Goal: Task Accomplishment & Management: Manage account settings

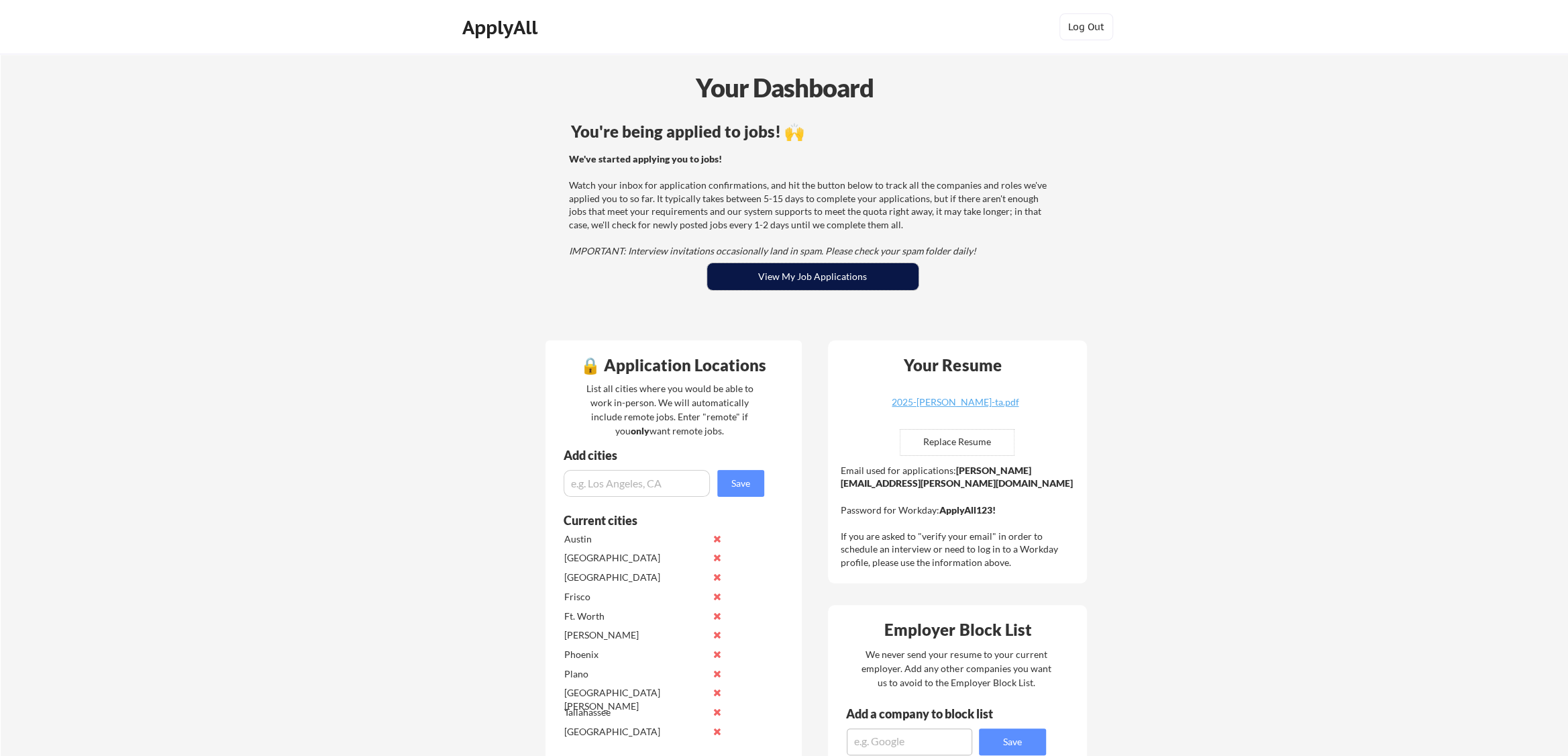
click at [815, 277] on button "View My Job Applications" at bounding box center [812, 276] width 211 height 27
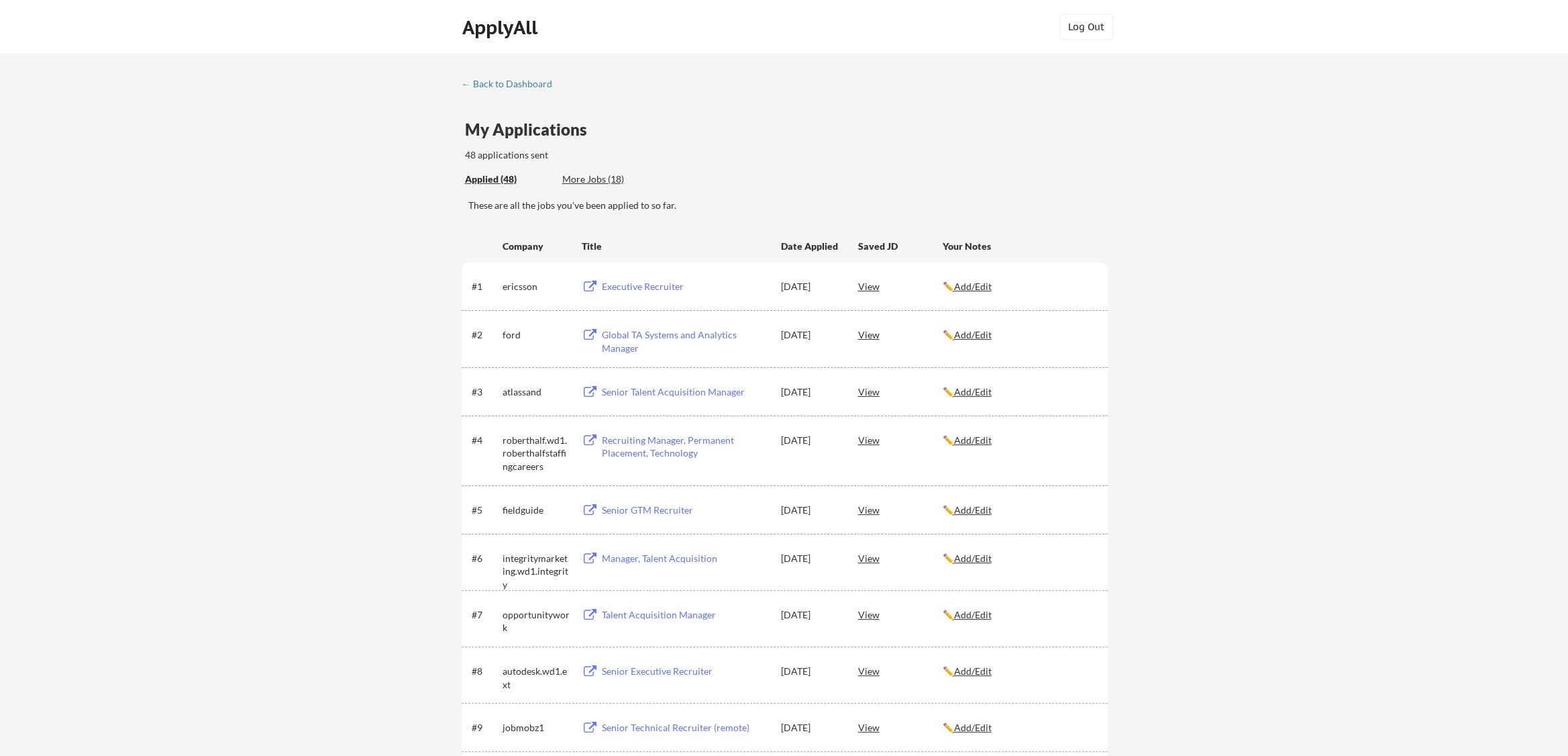
click at [589, 177] on div "More Jobs (18)" at bounding box center [611, 179] width 99 height 14
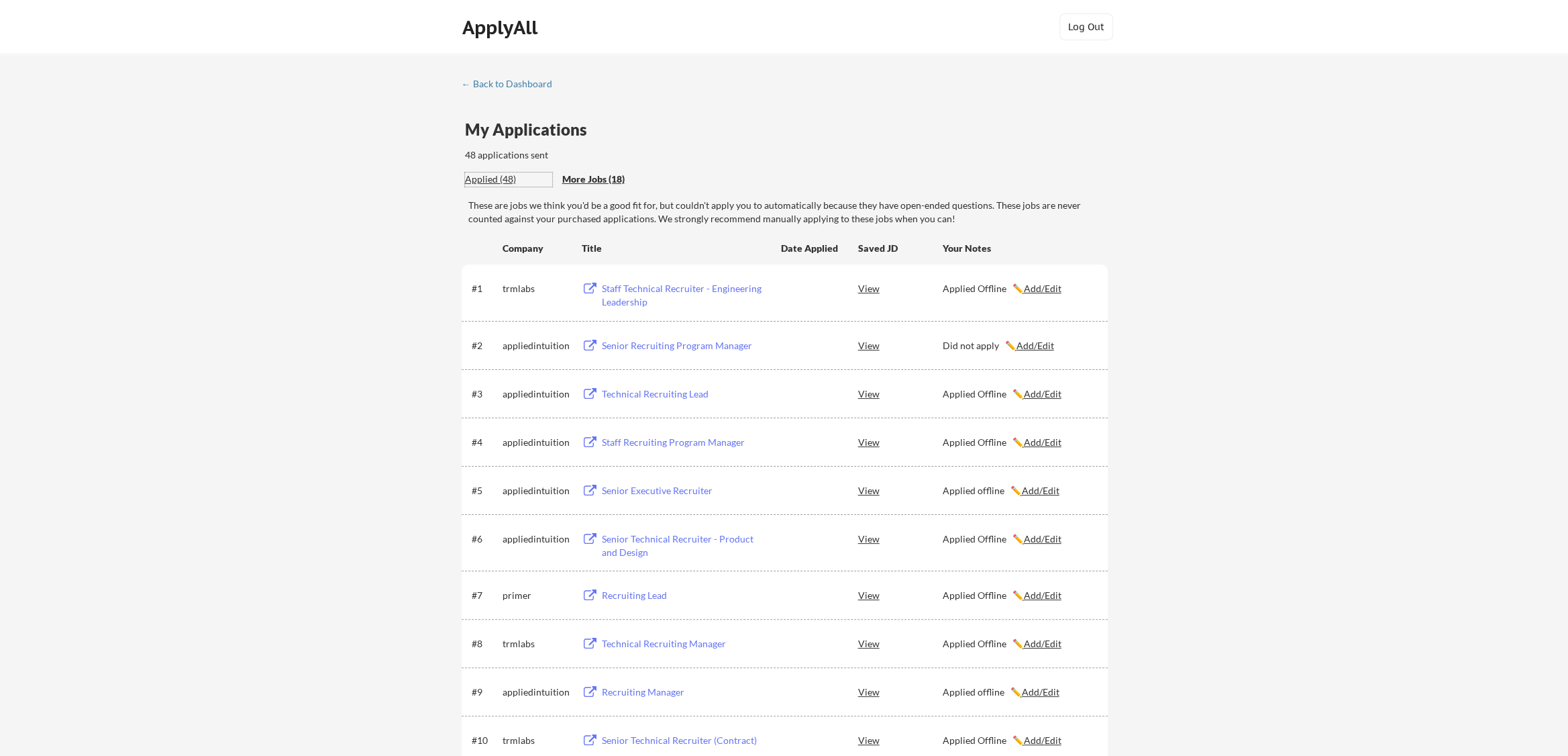
click at [485, 180] on div "Applied (48)" at bounding box center [508, 179] width 87 height 14
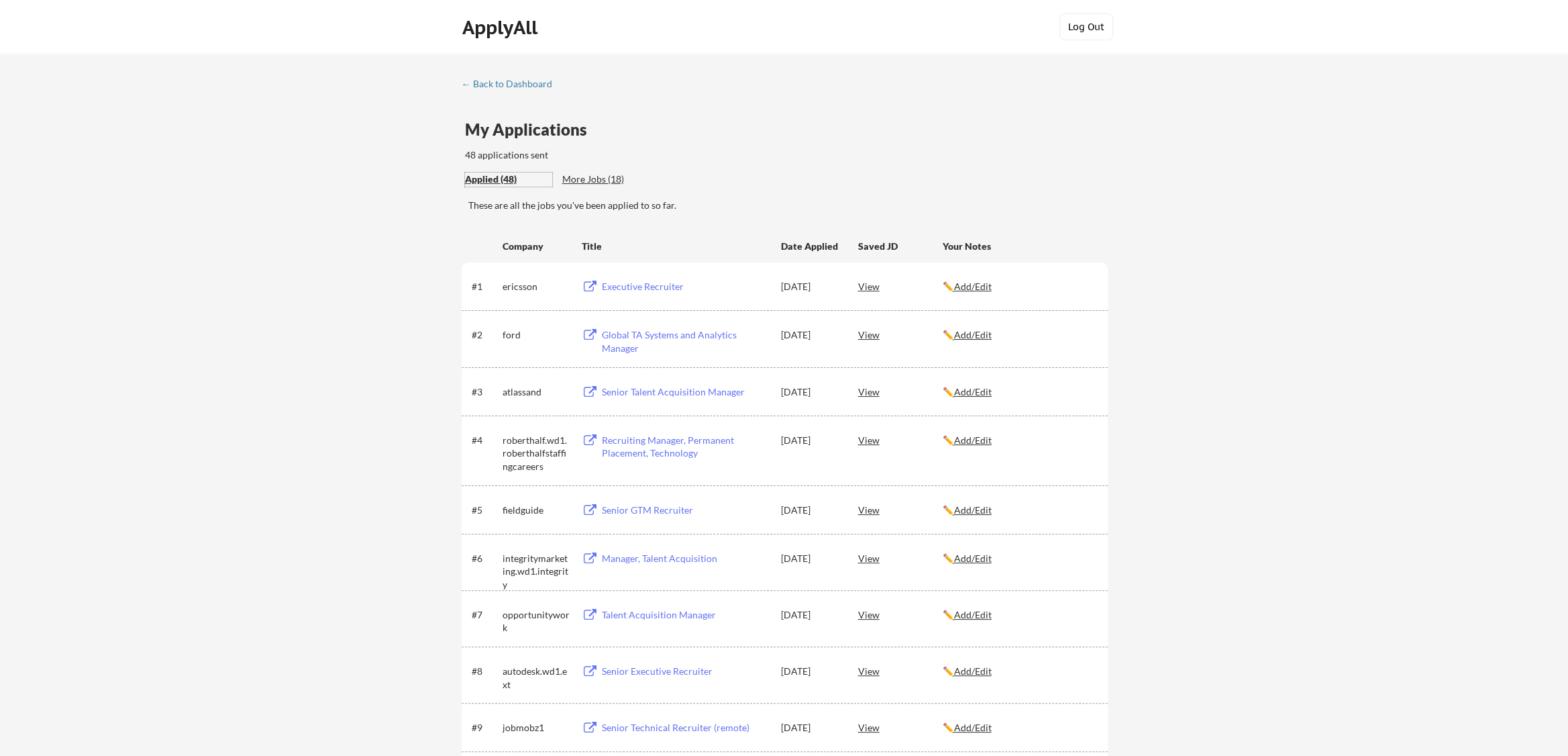
click at [1086, 33] on button "Log Out" at bounding box center [1086, 27] width 54 height 27
